Goal: Information Seeking & Learning: Find specific fact

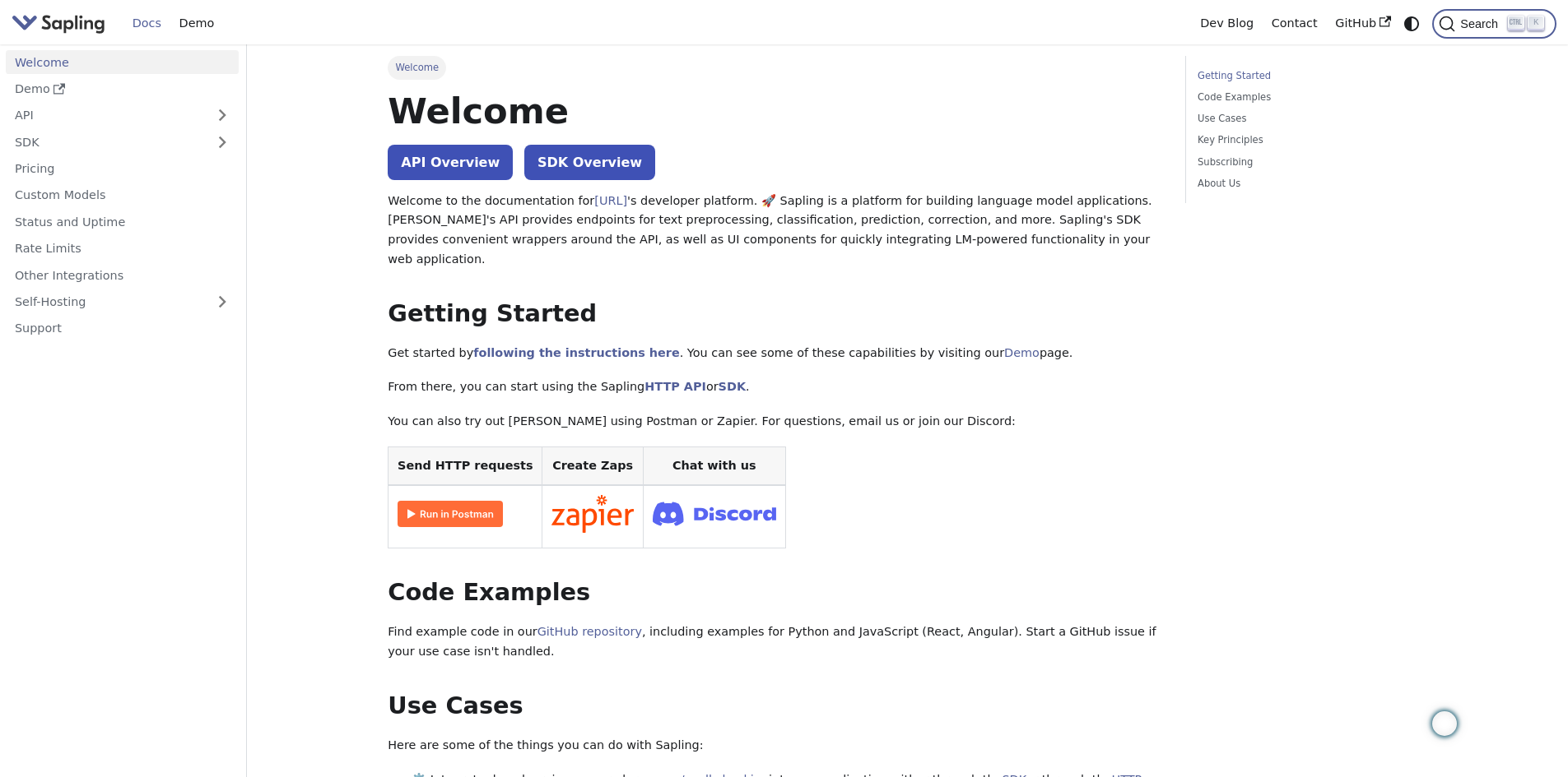
click at [1489, 18] on span "Search" at bounding box center [1481, 24] width 53 height 13
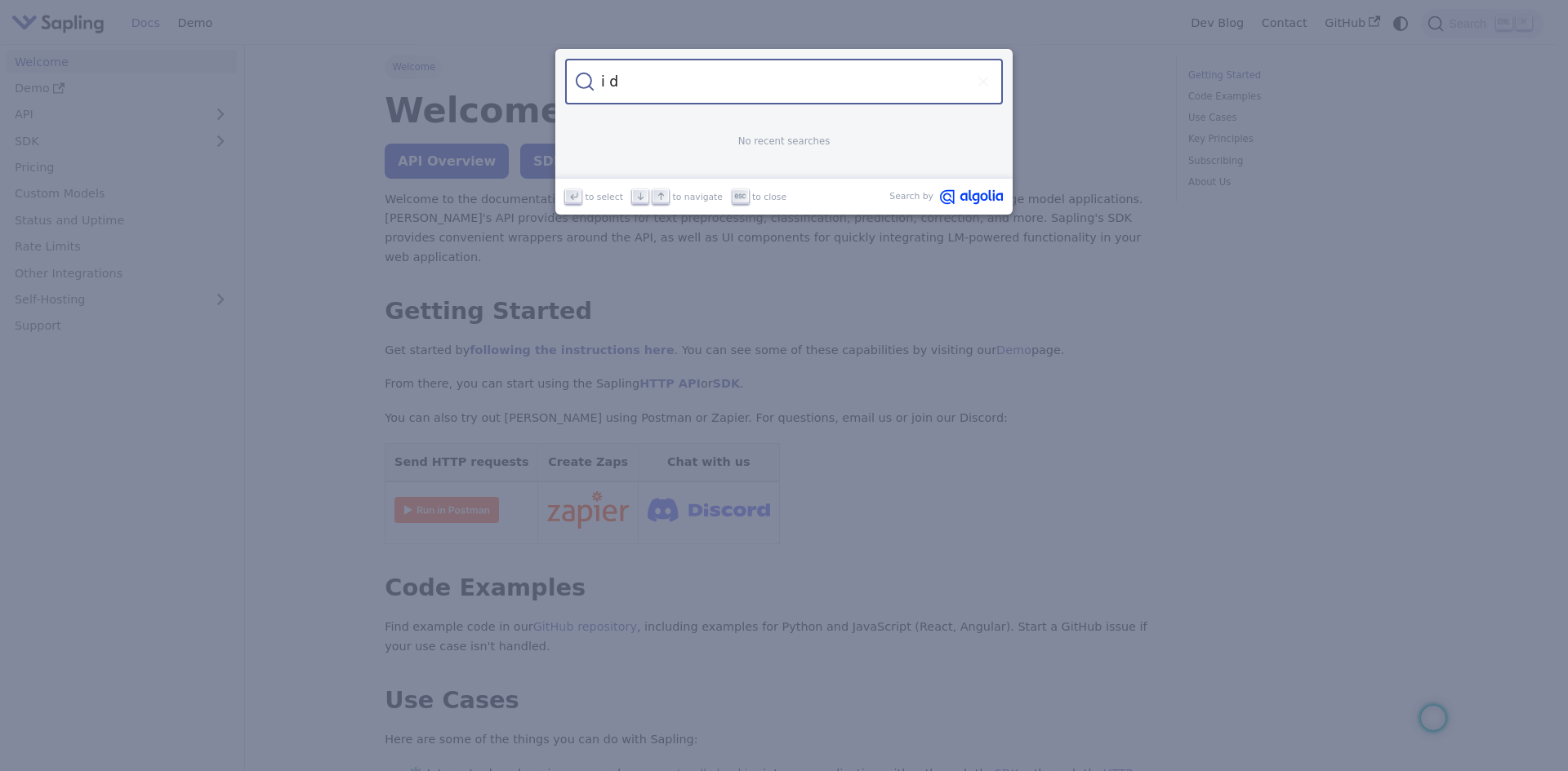
type input "i d"
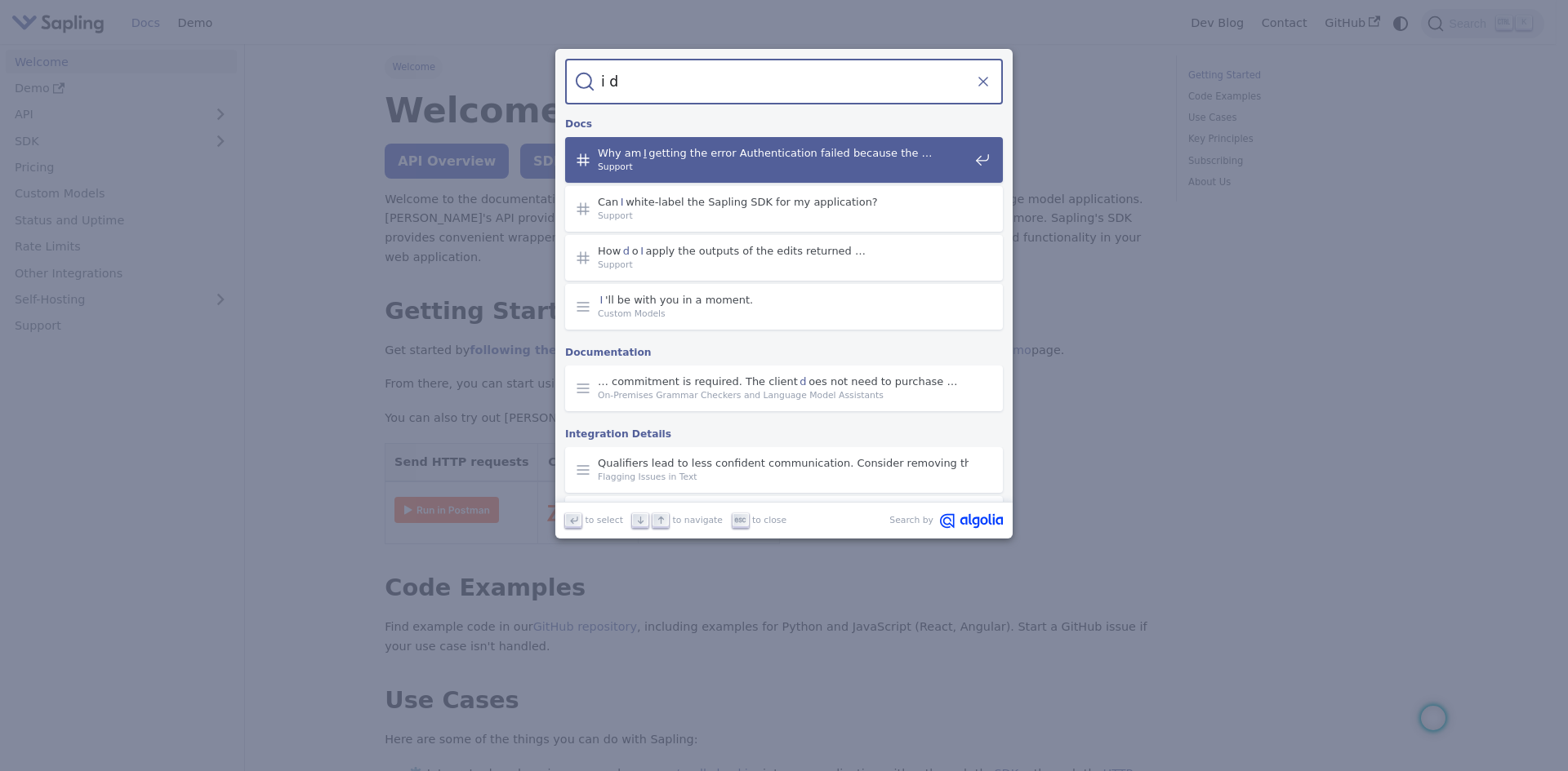
click at [985, 81] on icon "Clear the query" at bounding box center [982, 81] width 16 height 16
